Goal: Ask a question

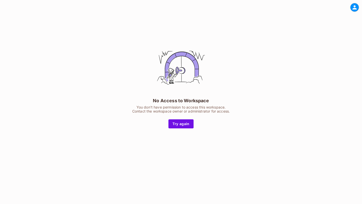
click at [354, 8] on icon at bounding box center [355, 7] width 6 height 6
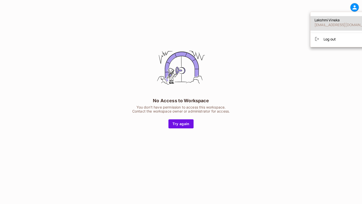
click at [329, 24] on span "[EMAIL_ADDRESS][DOMAIN_NAME]" at bounding box center [345, 24] width 60 height 5
click at [227, 30] on div at bounding box center [181, 102] width 362 height 204
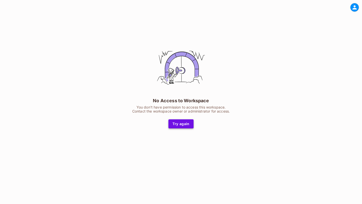
click at [180, 121] on button "Try again" at bounding box center [180, 123] width 25 height 9
drag, startPoint x: 153, startPoint y: 99, endPoint x: 253, endPoint y: 99, distance: 100.3
click at [254, 99] on div "No Access to Workspace You don't have permission to access this workspace. Cont…" at bounding box center [181, 85] width 362 height 141
click at [354, 8] on icon at bounding box center [355, 7] width 6 height 6
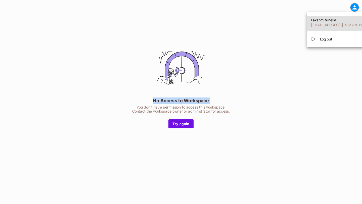
click at [258, 29] on div at bounding box center [181, 102] width 362 height 204
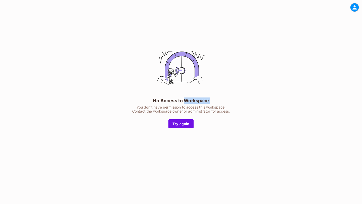
drag, startPoint x: 185, startPoint y: 101, endPoint x: 227, endPoint y: 101, distance: 42.2
click at [228, 101] on div "No Access to Workspace You don't have permission to access this workspace. Cont…" at bounding box center [181, 85] width 126 height 86
